Goal: Browse casually

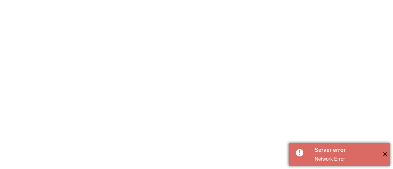
click at [384, 155] on span "✕" at bounding box center [384, 154] width 10 height 10
